Goal: Task Accomplishment & Management: Use online tool/utility

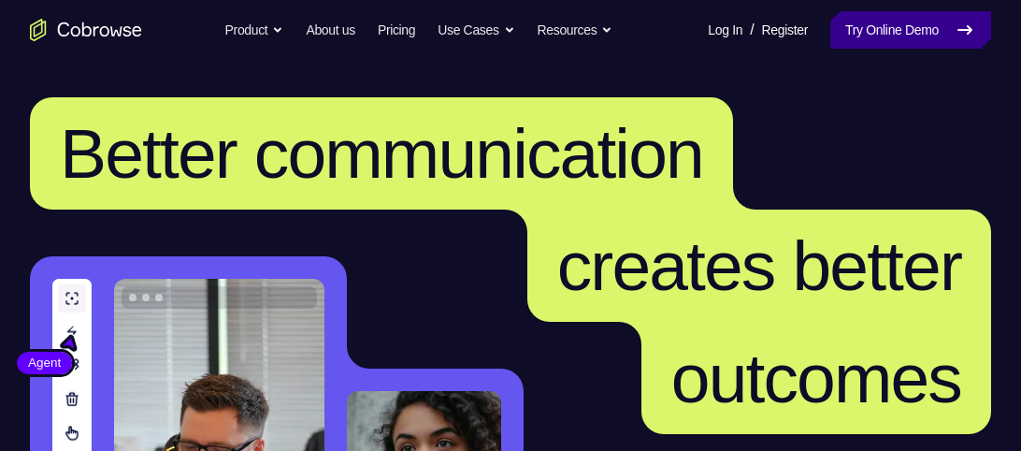
click at [899, 23] on link "Try Online Demo" at bounding box center [911, 29] width 161 height 37
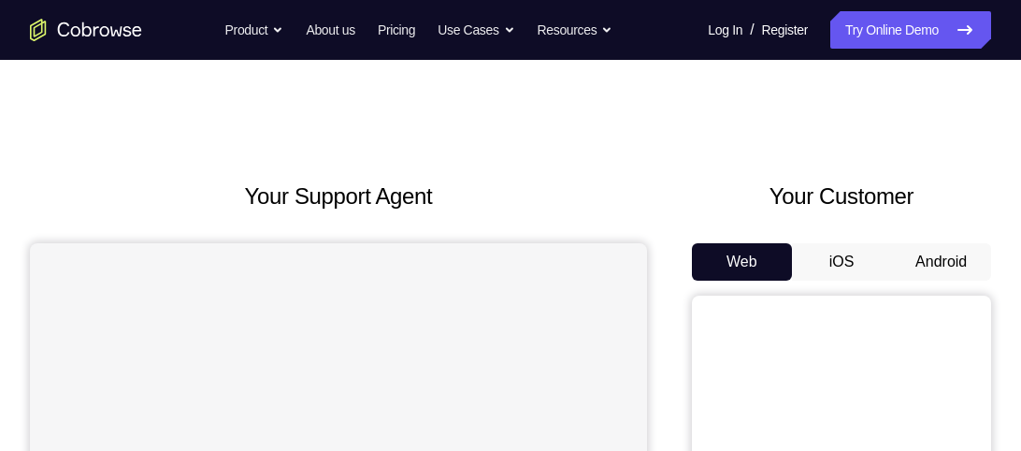
click at [944, 248] on button "Android" at bounding box center [941, 261] width 100 height 37
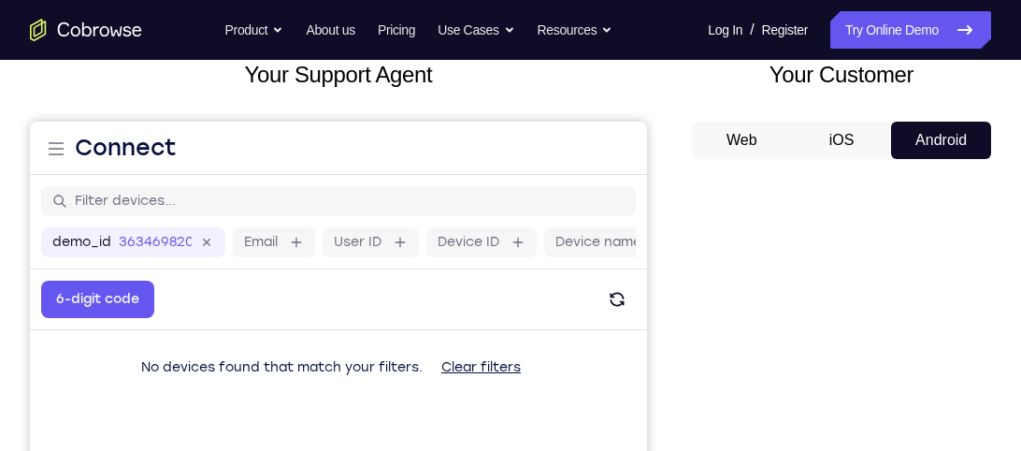
scroll to position [134, 0]
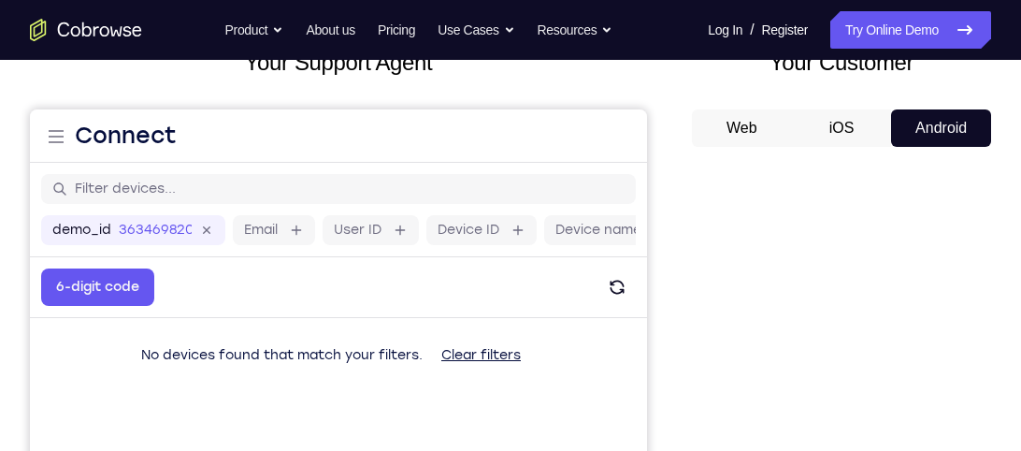
click at [872, 148] on div "Web iOS Android" at bounding box center [841, 423] width 299 height 628
click at [872, 142] on button "iOS" at bounding box center [842, 127] width 100 height 37
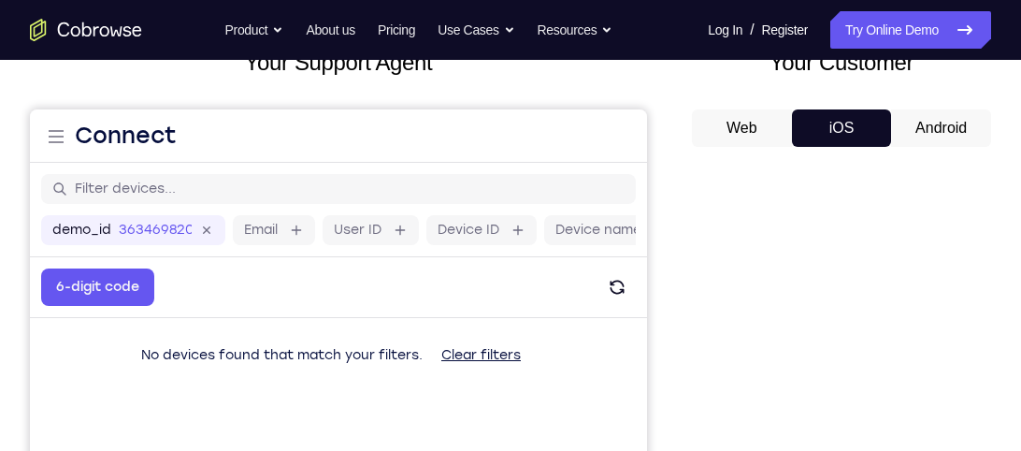
click at [896, 133] on button "Android" at bounding box center [941, 127] width 100 height 37
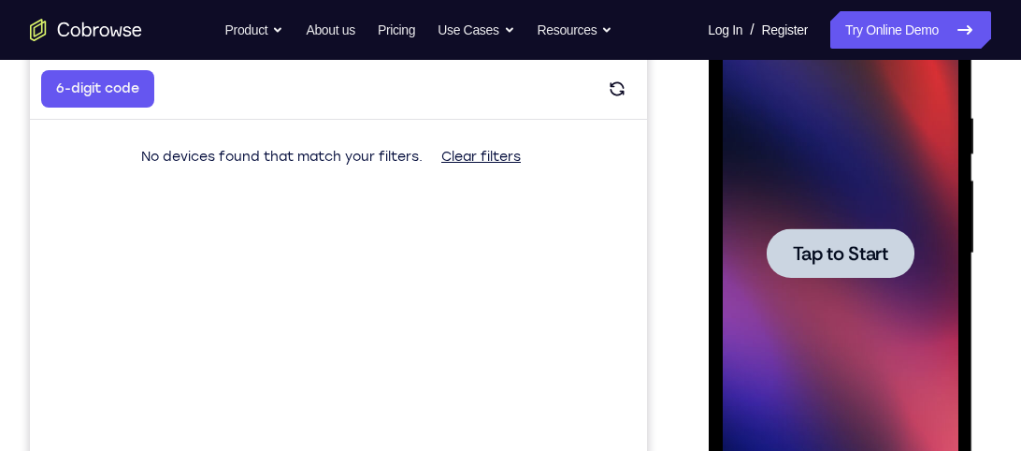
scroll to position [0, 0]
click at [786, 277] on div at bounding box center [840, 253] width 148 height 50
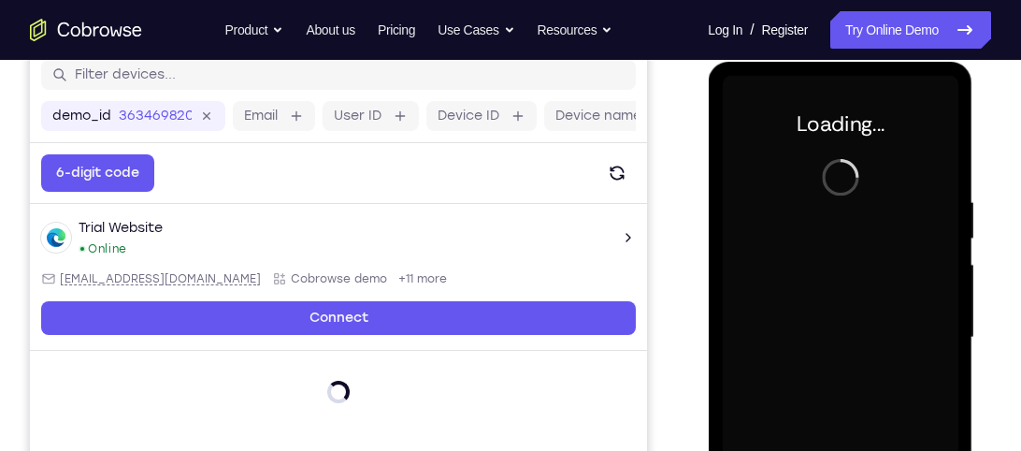
scroll to position [249, 0]
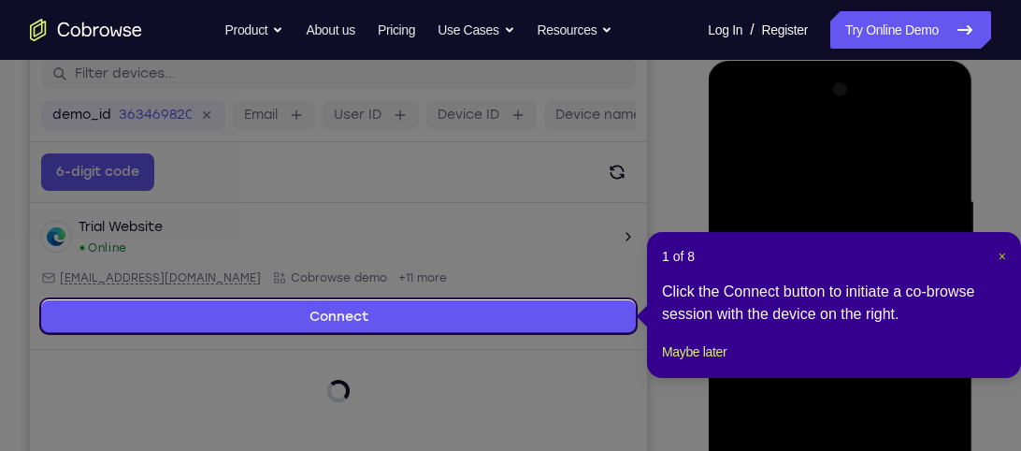
click at [1006, 252] on span "×" at bounding box center [1002, 256] width 7 height 15
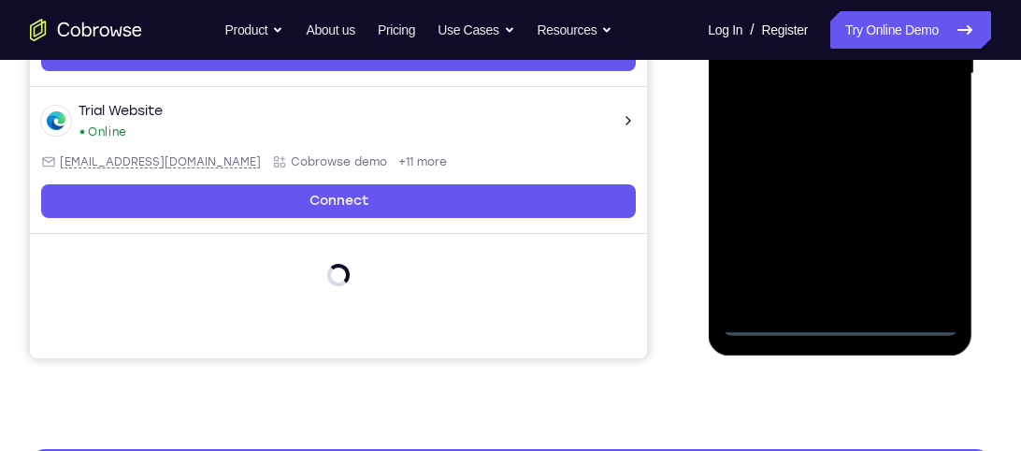
scroll to position [527, 0]
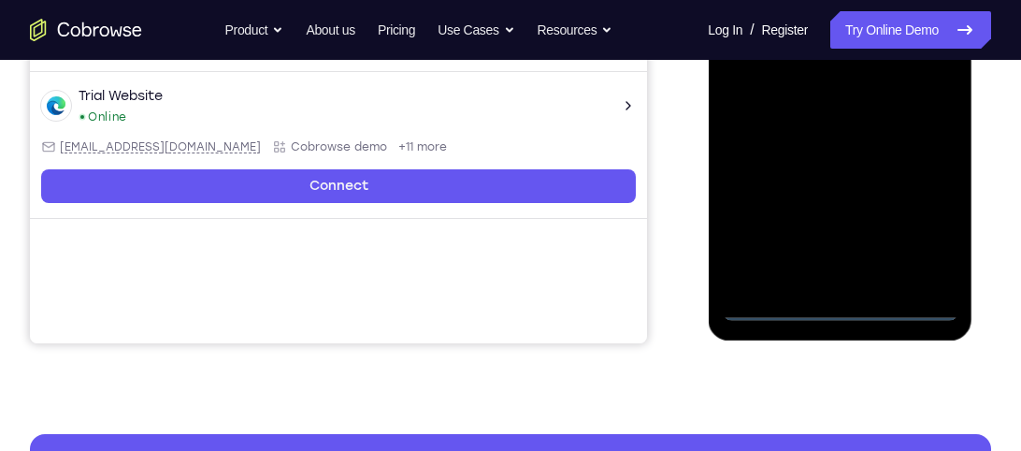
click at [835, 305] on div at bounding box center [840, 59] width 236 height 524
click at [918, 217] on div at bounding box center [840, 59] width 236 height 524
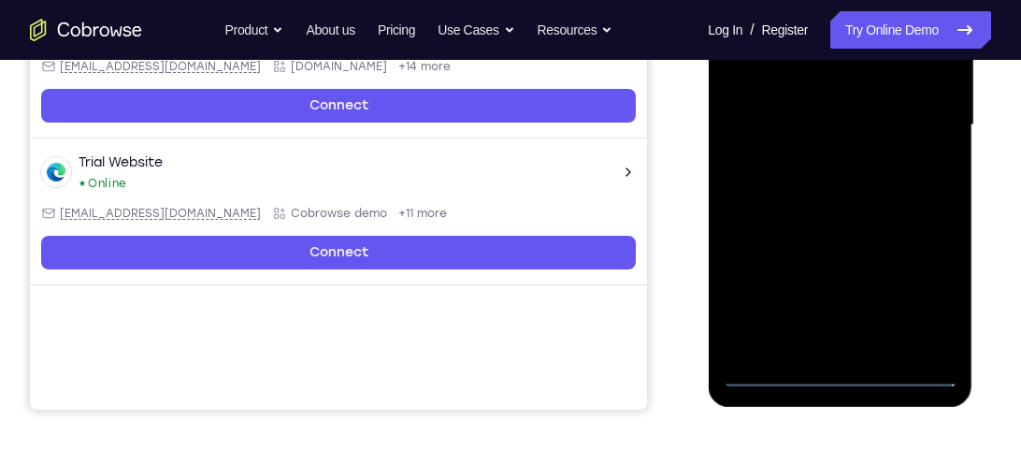
scroll to position [424, 0]
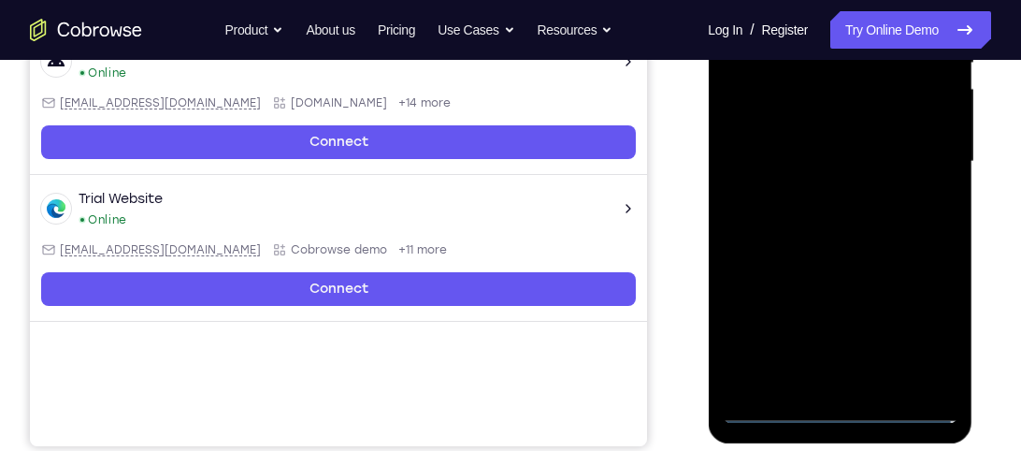
click at [925, 317] on div at bounding box center [840, 162] width 236 height 524
click at [759, 277] on div at bounding box center [840, 162] width 236 height 524
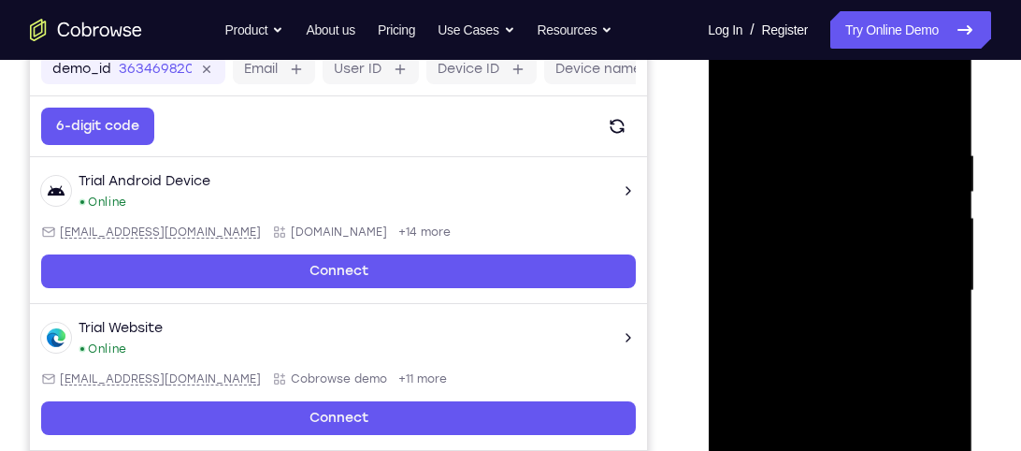
scroll to position [294, 0]
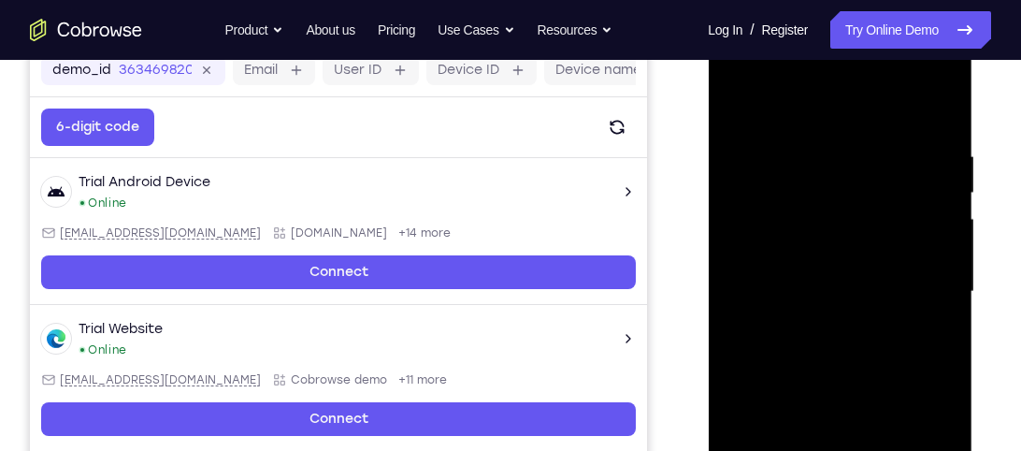
click at [777, 71] on div at bounding box center [840, 292] width 236 height 524
click at [739, 71] on div at bounding box center [840, 292] width 236 height 524
click at [775, 75] on div at bounding box center [840, 292] width 236 height 524
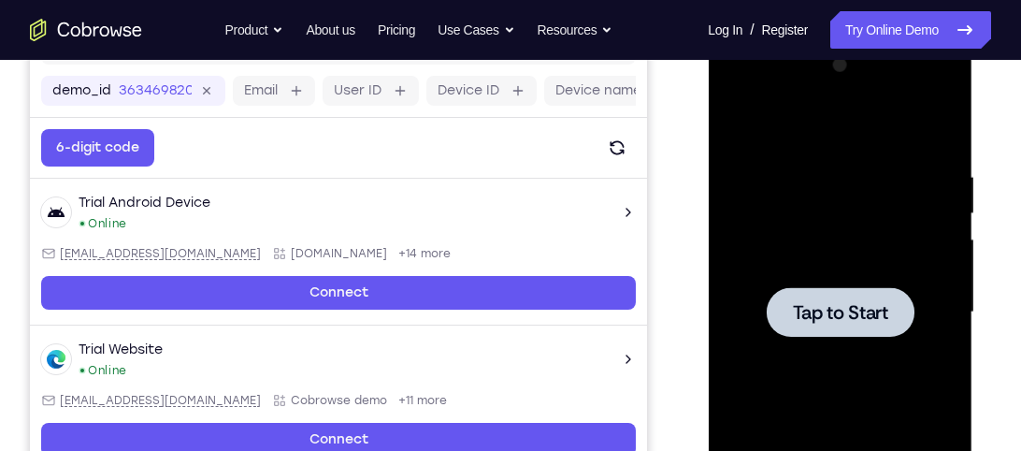
scroll to position [271, 0]
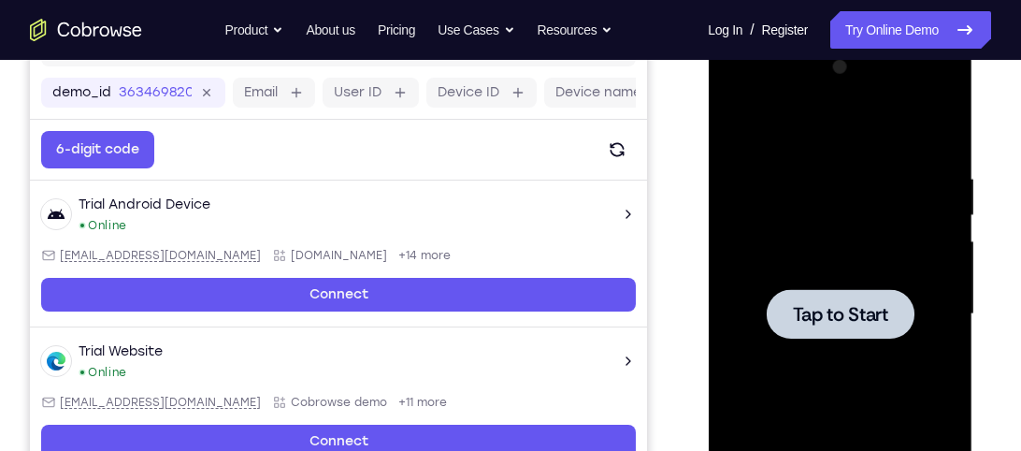
click at [828, 334] on div at bounding box center [840, 314] width 148 height 50
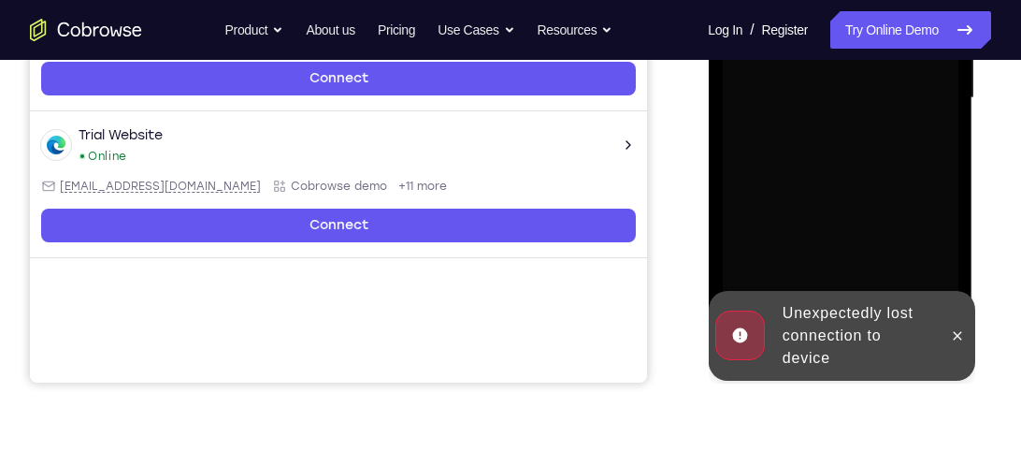
scroll to position [489, 0]
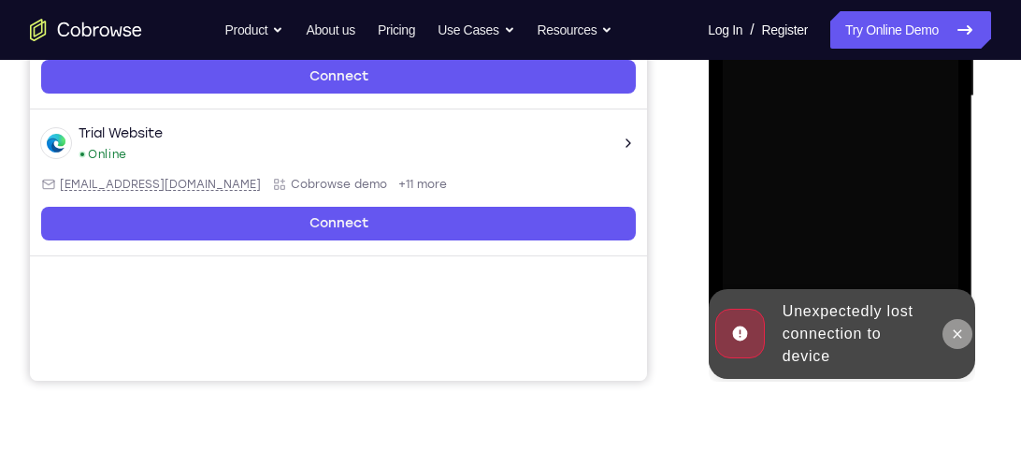
click at [956, 338] on icon at bounding box center [956, 333] width 15 height 15
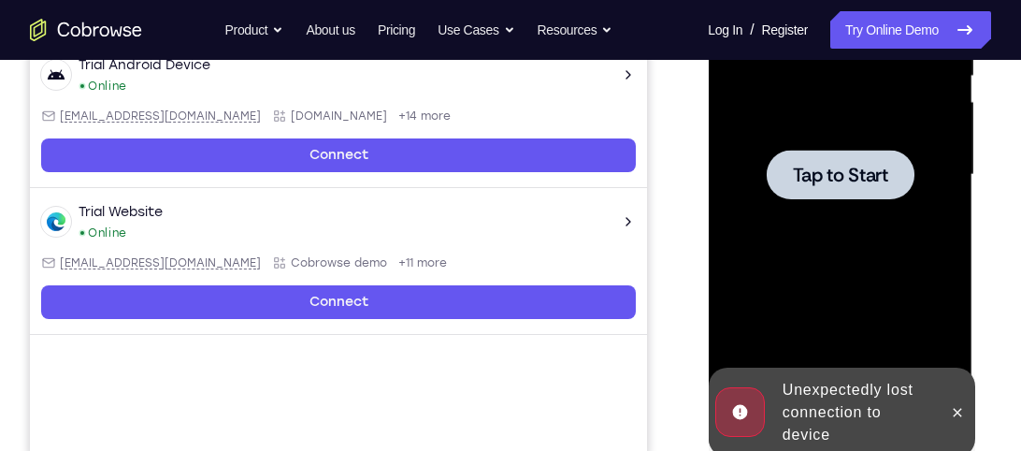
scroll to position [446, 0]
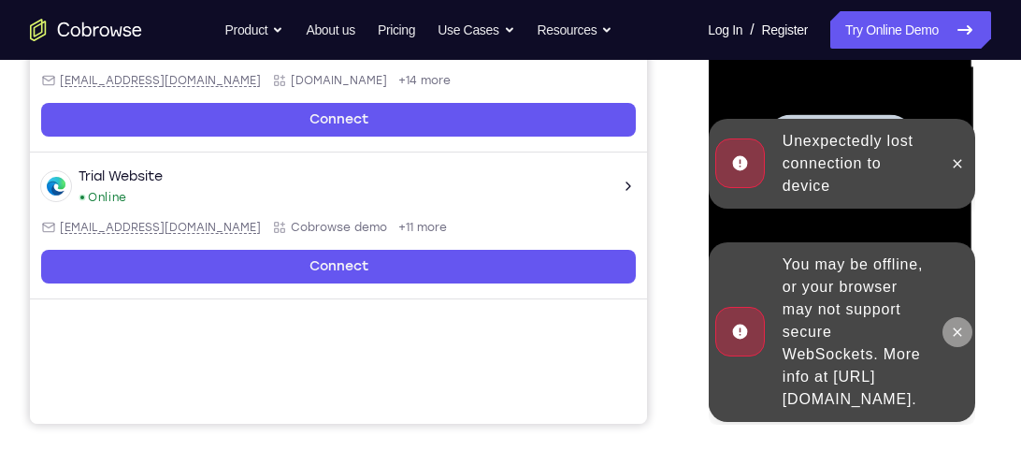
click at [959, 325] on icon at bounding box center [956, 332] width 15 height 15
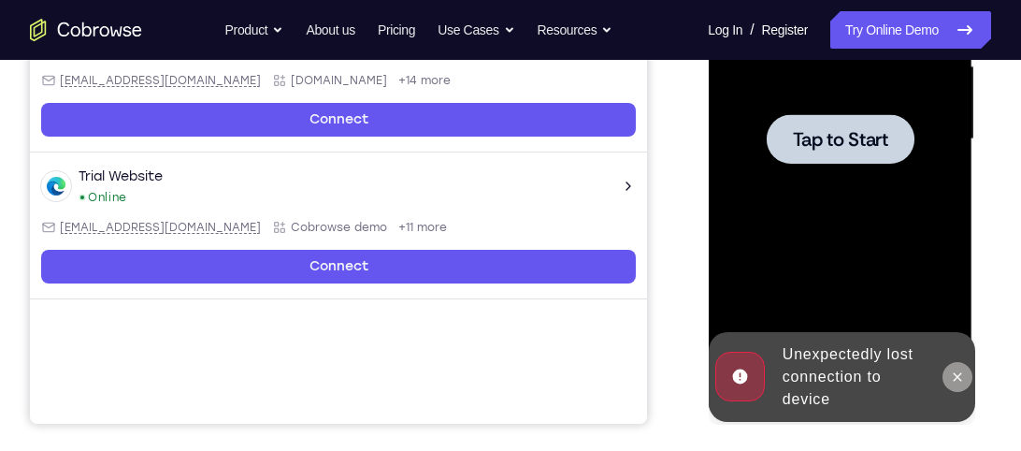
click at [962, 375] on icon at bounding box center [956, 376] width 15 height 15
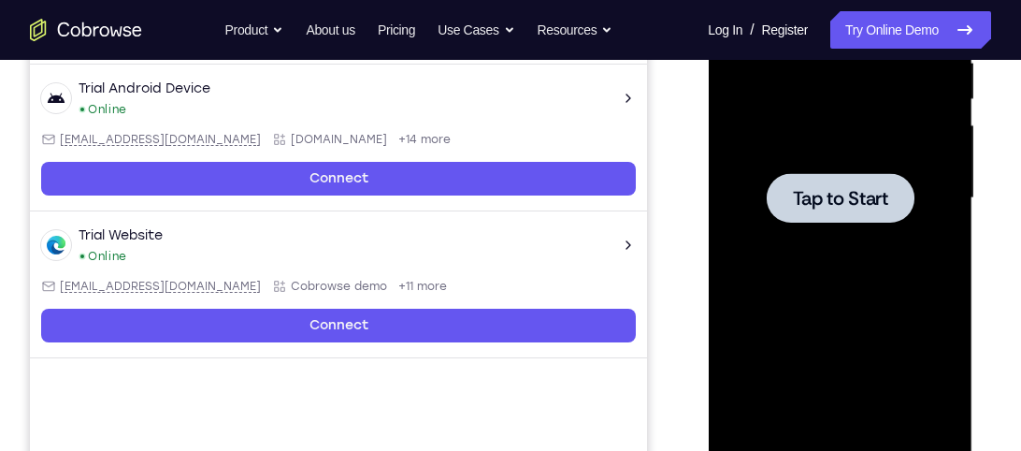
scroll to position [386, 0]
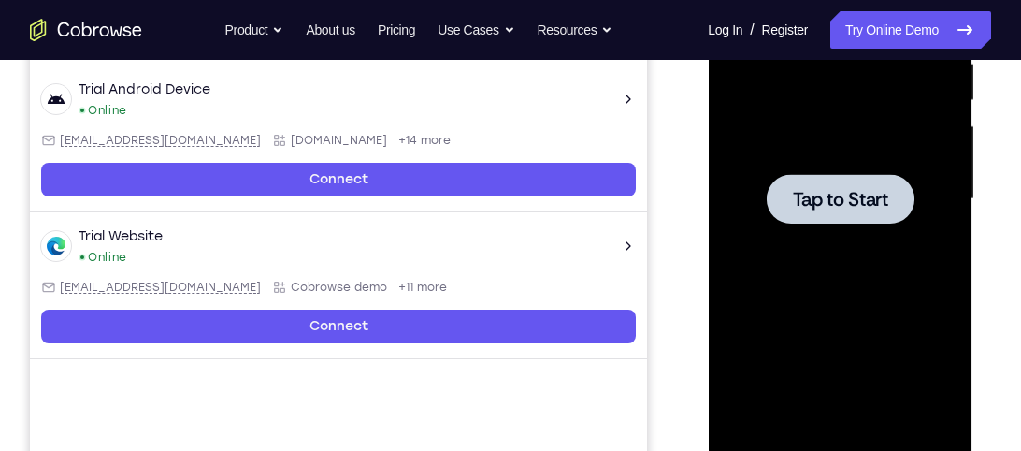
click at [850, 207] on span "Tap to Start" at bounding box center [839, 199] width 95 height 19
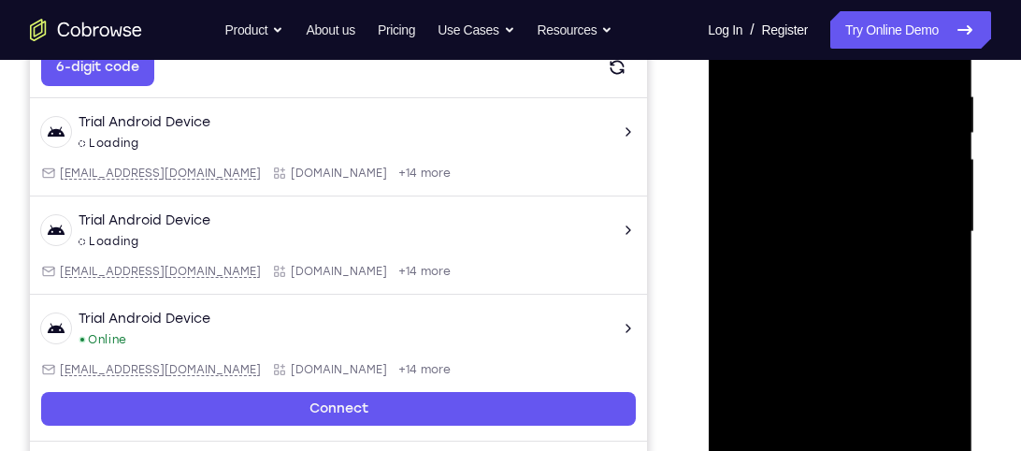
scroll to position [408, 0]
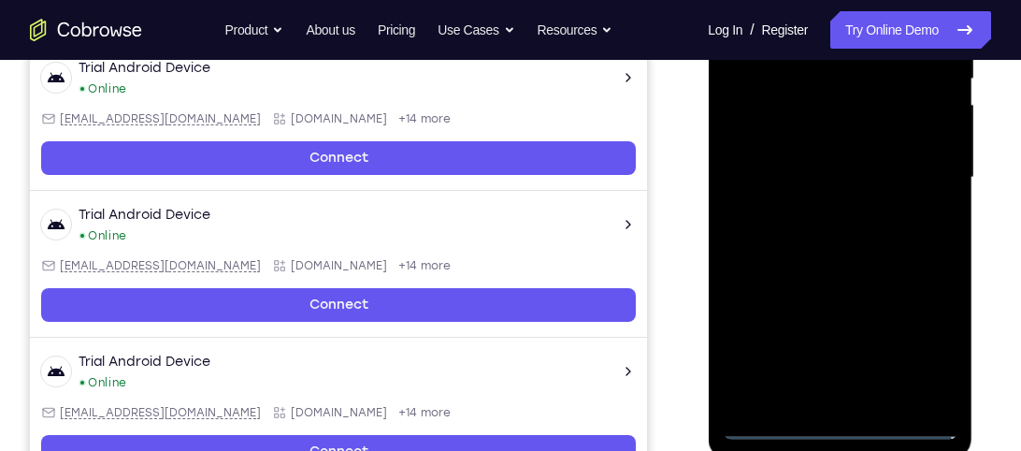
click at [842, 426] on div at bounding box center [840, 178] width 236 height 524
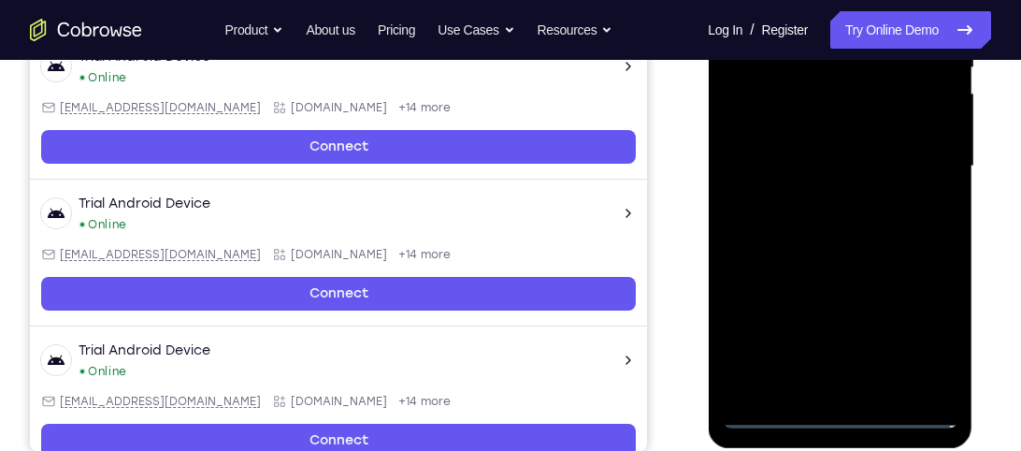
scroll to position [420, 0]
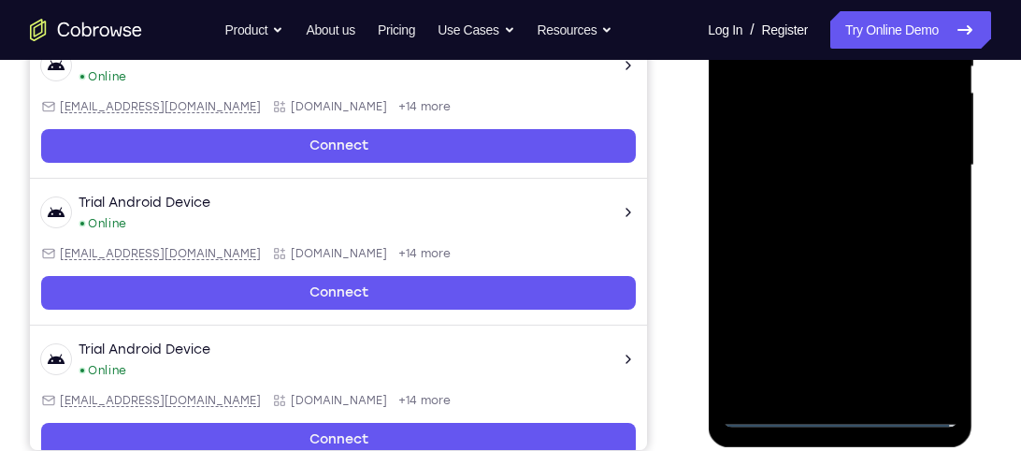
click at [839, 412] on div at bounding box center [840, 166] width 236 height 524
click at [852, 305] on div at bounding box center [840, 166] width 236 height 524
click at [775, 418] on div at bounding box center [840, 166] width 236 height 524
click at [839, 416] on div at bounding box center [840, 166] width 236 height 524
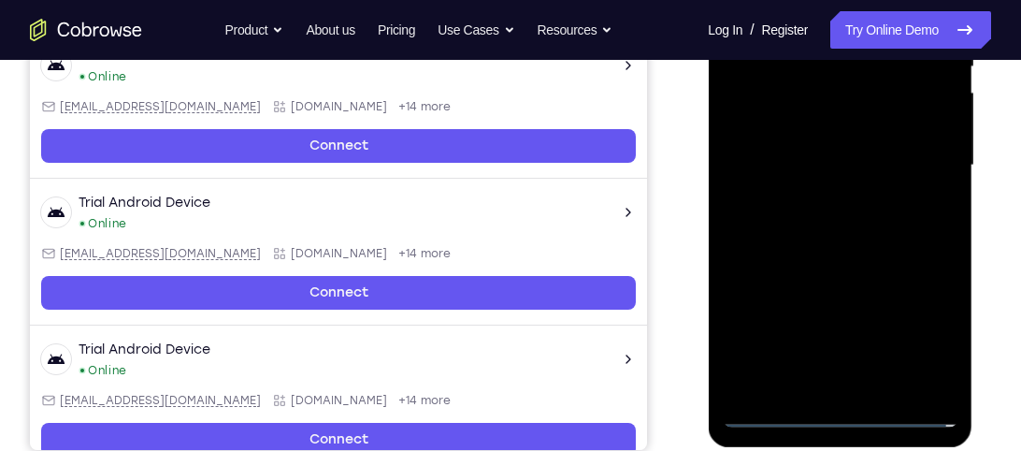
click at [839, 416] on div at bounding box center [840, 166] width 236 height 524
click at [914, 341] on div at bounding box center [840, 166] width 236 height 524
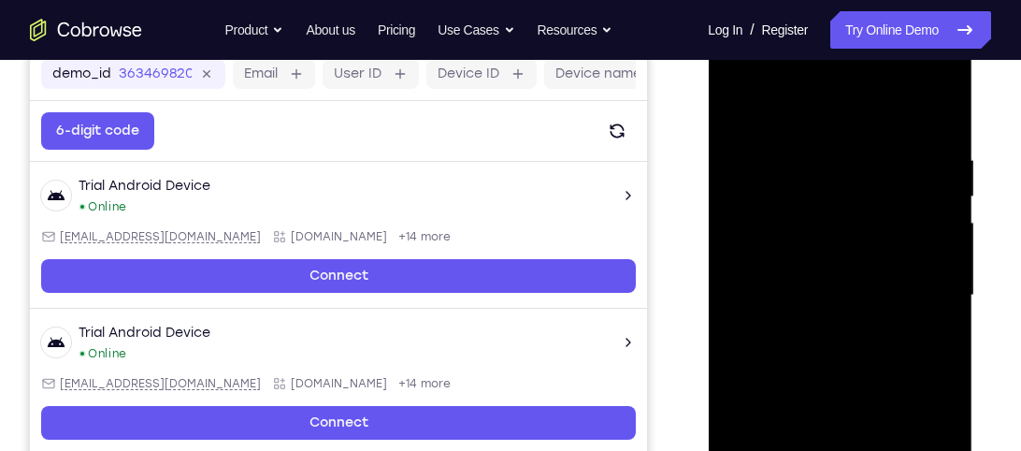
scroll to position [284, 0]
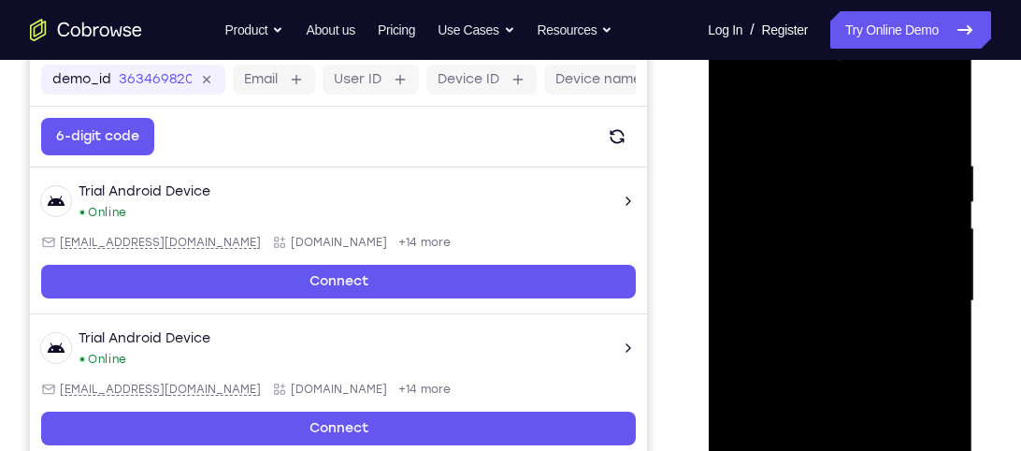
click at [769, 82] on div at bounding box center [840, 301] width 236 height 524
click at [919, 290] on div at bounding box center [840, 301] width 236 height 524
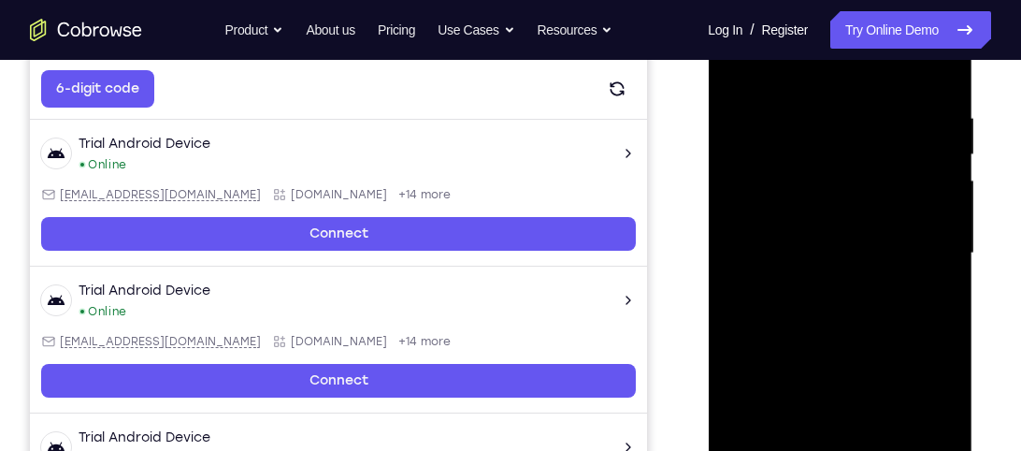
scroll to position [334, 0]
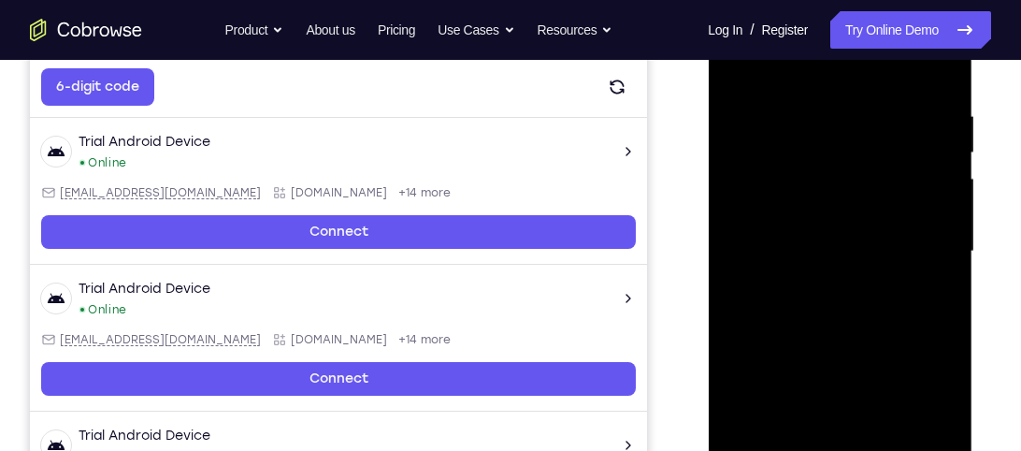
click at [822, 285] on div at bounding box center [840, 252] width 236 height 524
click at [790, 223] on div at bounding box center [840, 252] width 236 height 524
click at [799, 210] on div at bounding box center [840, 252] width 236 height 524
click at [938, 216] on div at bounding box center [840, 252] width 236 height 524
click at [851, 267] on div at bounding box center [840, 252] width 236 height 524
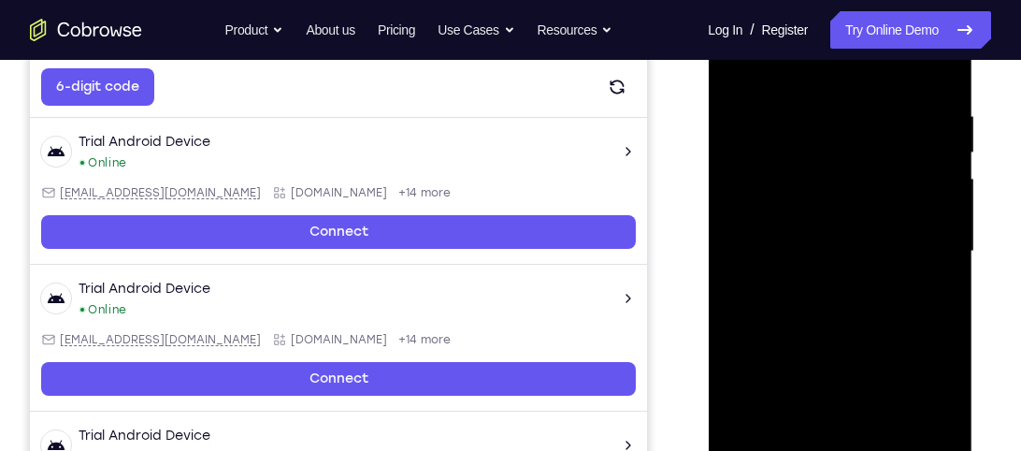
click at [851, 263] on div at bounding box center [840, 252] width 236 height 524
click at [854, 253] on div at bounding box center [840, 252] width 236 height 524
click at [832, 258] on div at bounding box center [840, 252] width 236 height 524
click at [832, 241] on div at bounding box center [840, 252] width 236 height 524
click at [841, 305] on div at bounding box center [840, 252] width 236 height 524
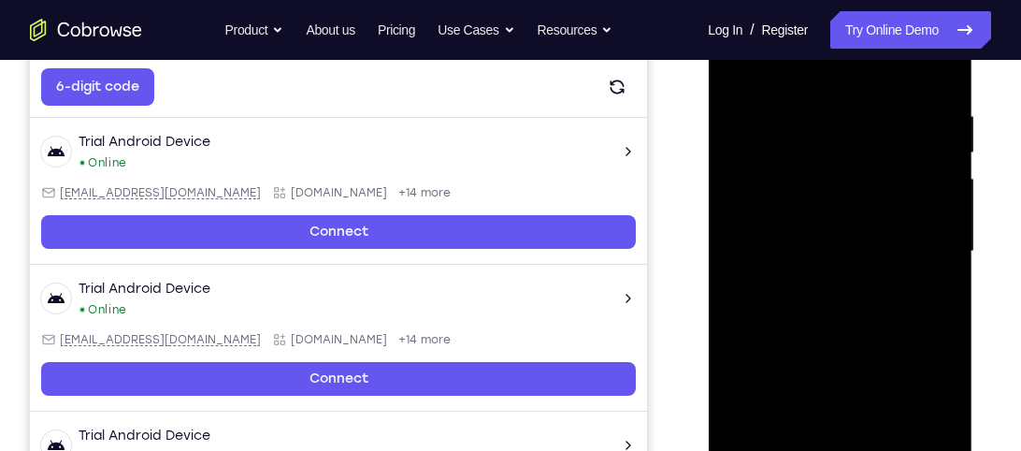
click at [841, 311] on div at bounding box center [840, 252] width 236 height 524
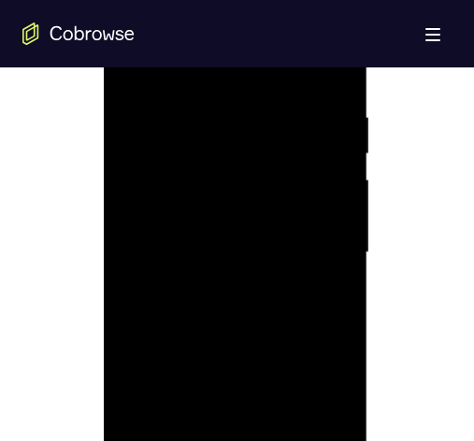
scroll to position [1047, 0]
click at [200, 345] on div at bounding box center [236, 252] width 236 height 524
click at [249, 338] on div at bounding box center [236, 252] width 236 height 524
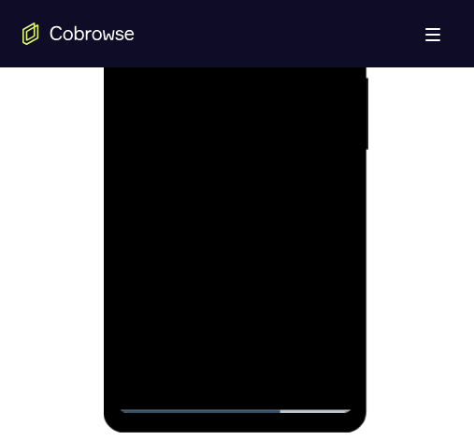
scroll to position [1149, 0]
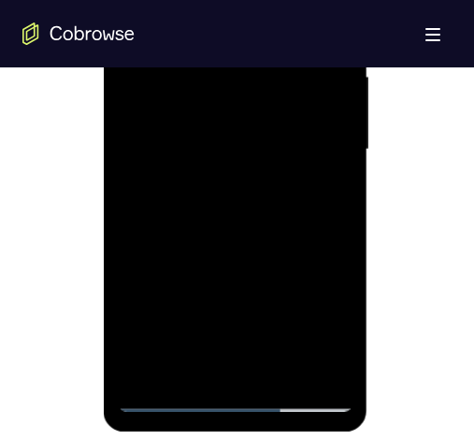
click at [281, 374] on div at bounding box center [236, 150] width 236 height 524
click at [261, 242] on div at bounding box center [236, 150] width 236 height 524
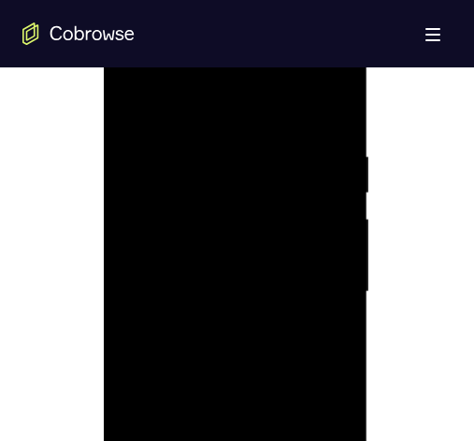
scroll to position [1006, 0]
click at [217, 121] on div at bounding box center [236, 293] width 236 height 524
click at [241, 303] on div at bounding box center [236, 237] width 236 height 524
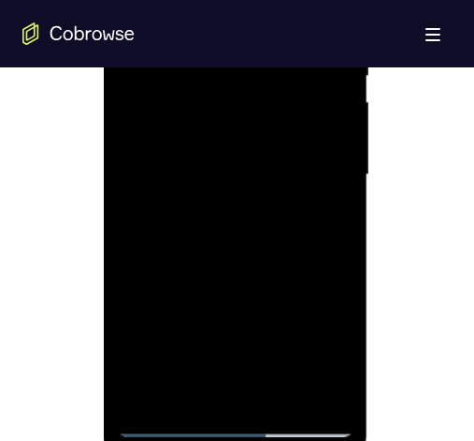
click at [195, 380] on div at bounding box center [236, 175] width 236 height 524
click at [337, 355] on div at bounding box center [236, 175] width 236 height 524
click at [248, 220] on div at bounding box center [236, 175] width 236 height 524
click at [327, 359] on div at bounding box center [236, 175] width 236 height 524
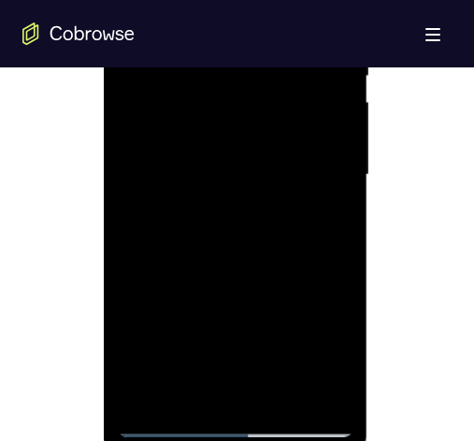
click at [327, 359] on div at bounding box center [236, 175] width 236 height 524
click at [171, 220] on div at bounding box center [236, 175] width 236 height 524
click at [177, 219] on div at bounding box center [236, 175] width 236 height 524
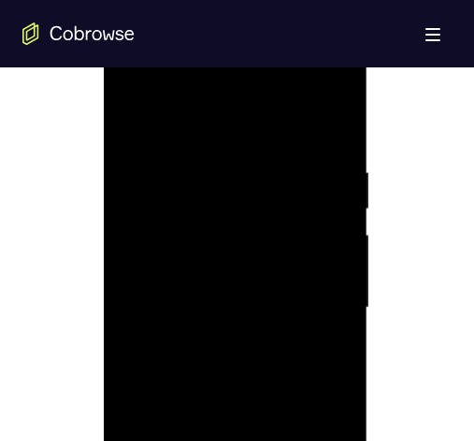
scroll to position [991, 0]
click at [131, 122] on div at bounding box center [236, 308] width 236 height 524
click at [214, 270] on div at bounding box center [236, 250] width 236 height 524
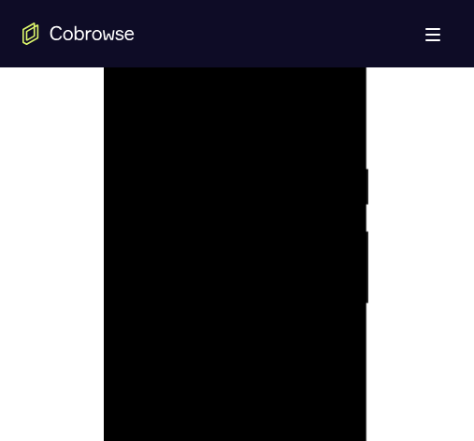
click at [134, 120] on div at bounding box center [236, 304] width 236 height 524
